Goal: Task Accomplishment & Management: Complete application form

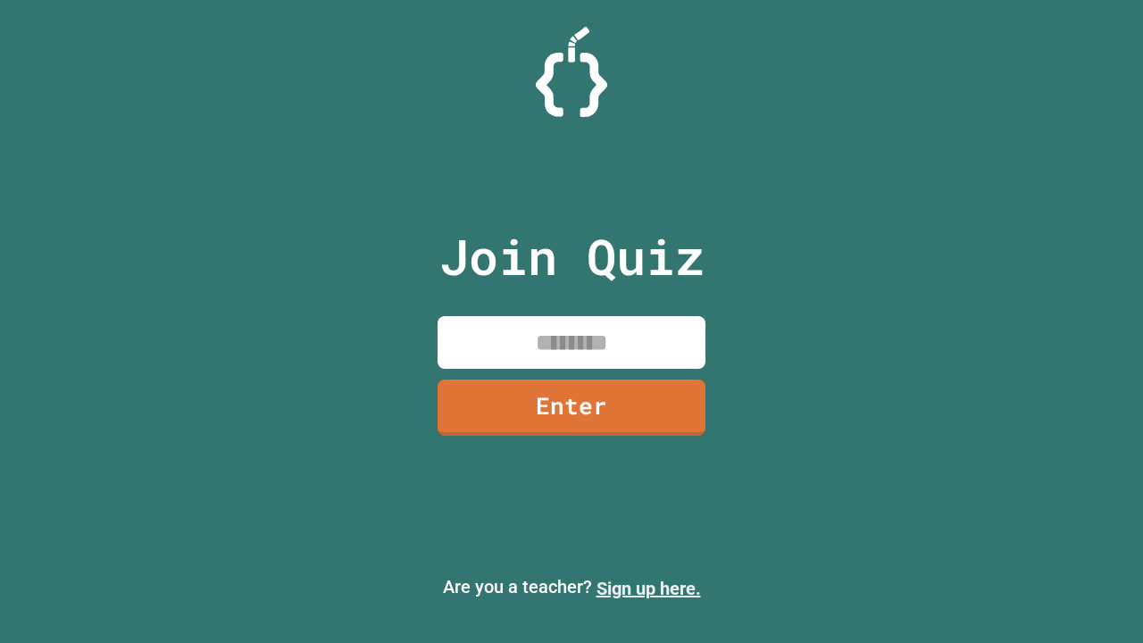
click at [648, 589] on link "Sign up here." at bounding box center [649, 588] width 104 height 21
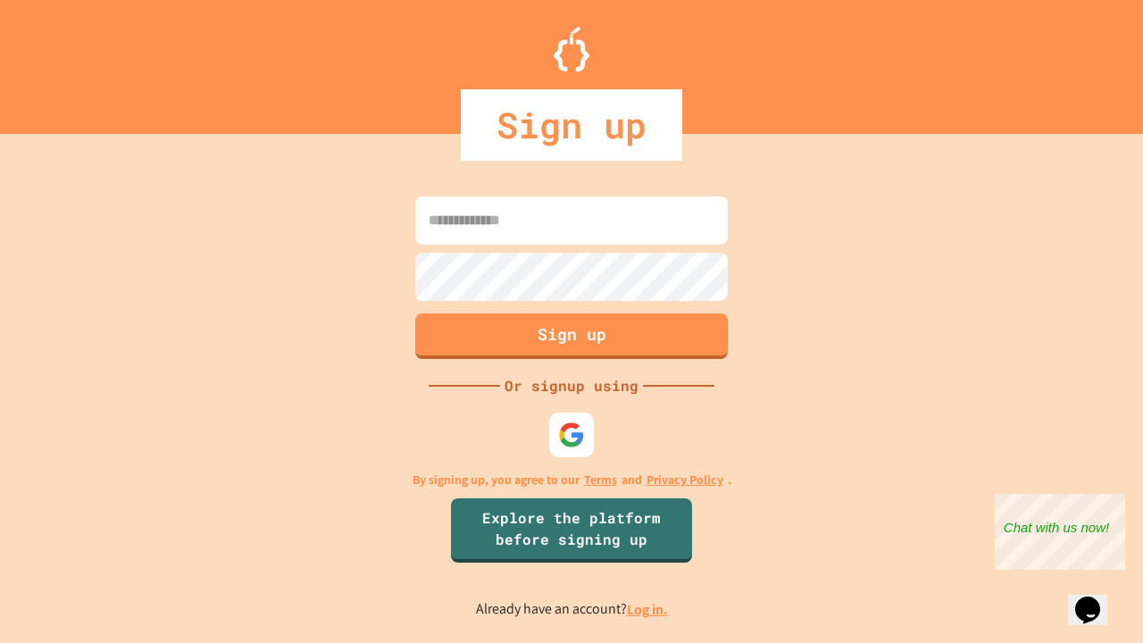
click at [648, 609] on link "Log in." at bounding box center [647, 609] width 41 height 19
